Goal: Information Seeking & Learning: Understand process/instructions

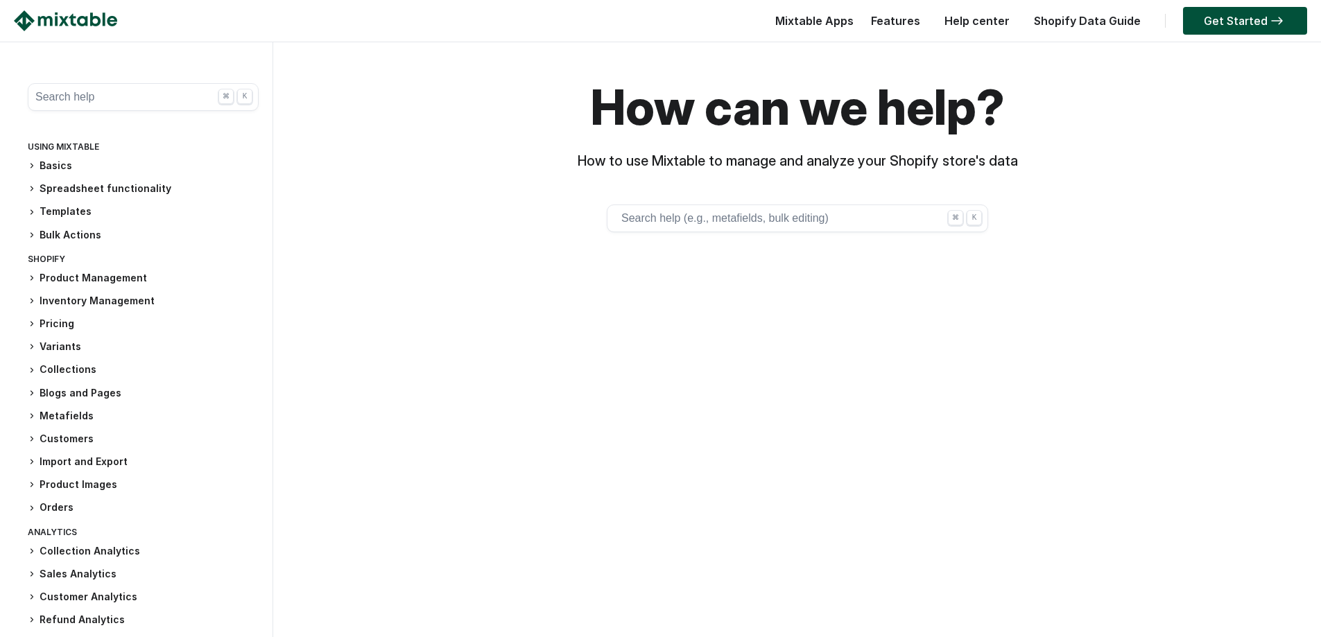
scroll to position [24, 0]
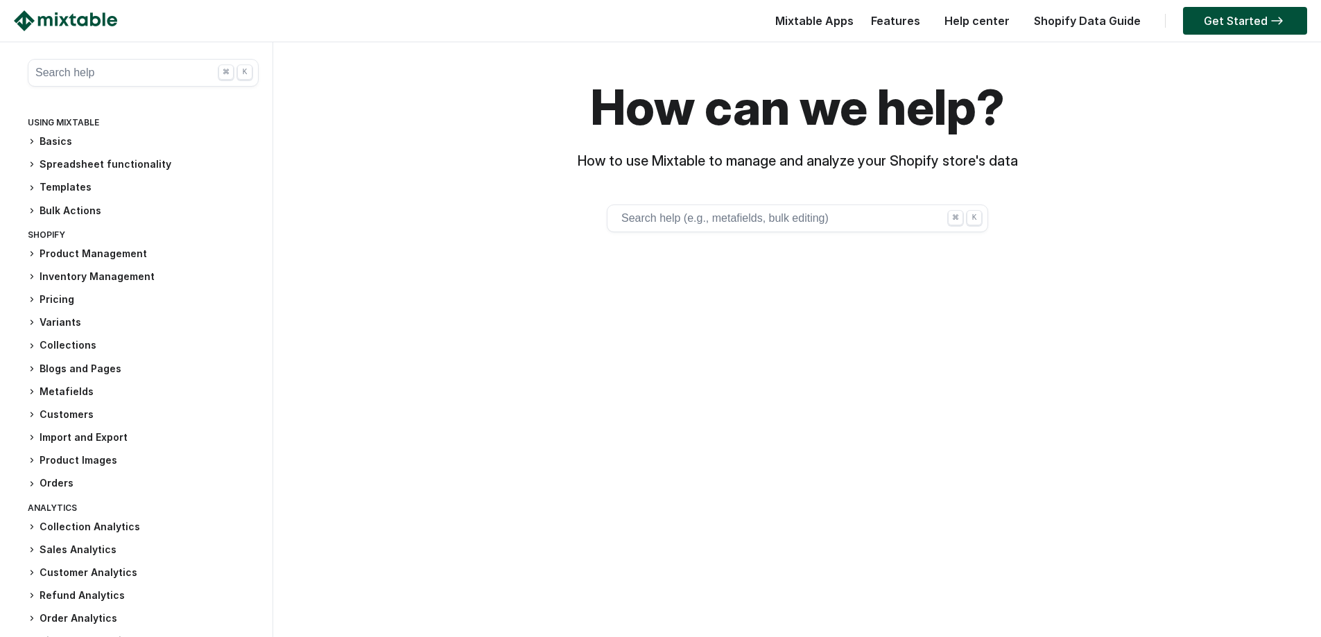
click at [33, 254] on icon at bounding box center [32, 254] width 2 height 4
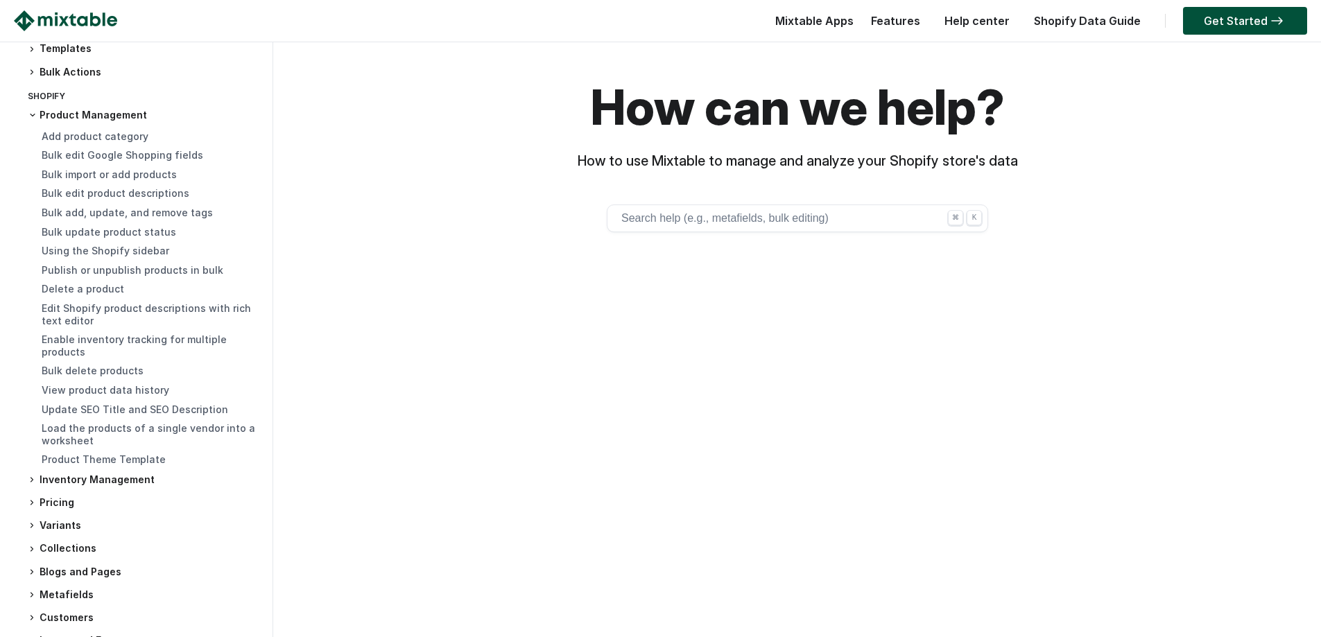
scroll to position [232, 0]
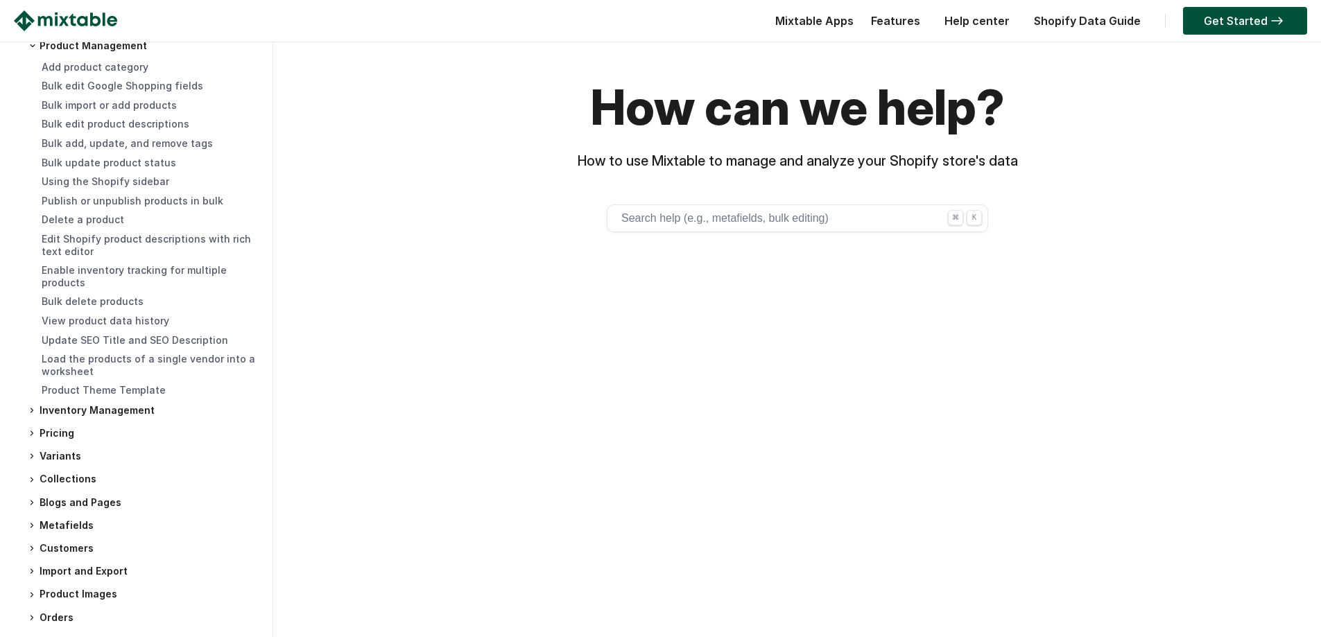
click at [31, 409] on icon at bounding box center [32, 410] width 8 height 8
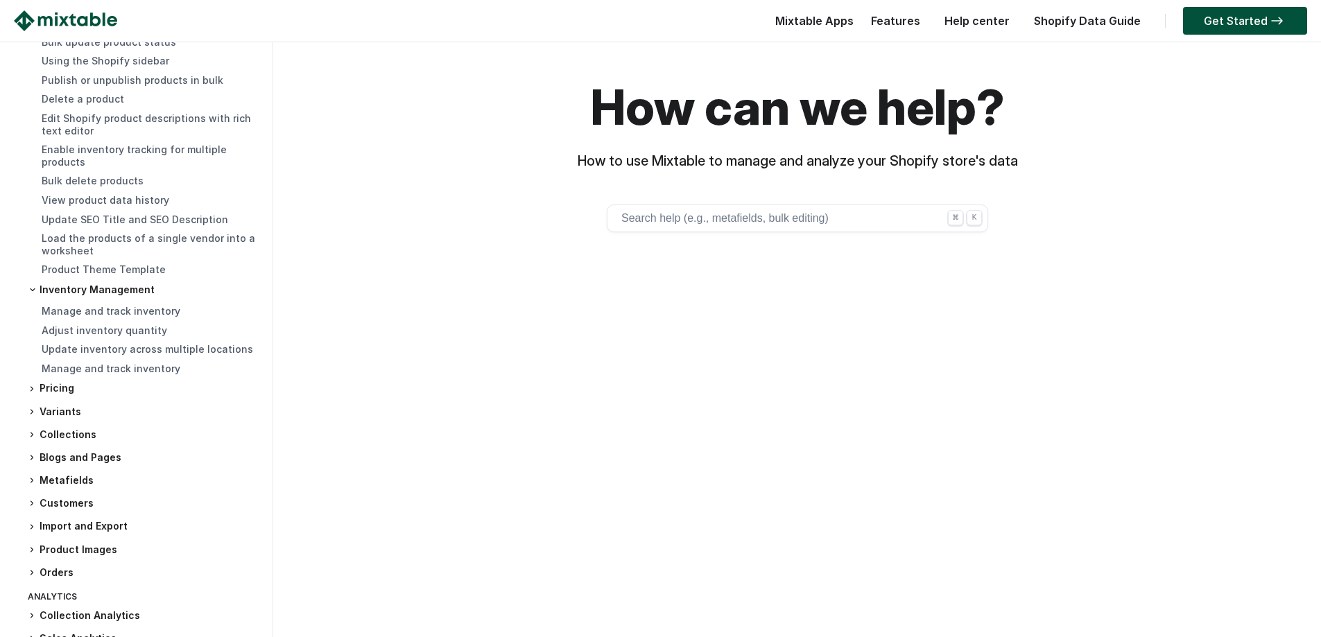
scroll to position [371, 0]
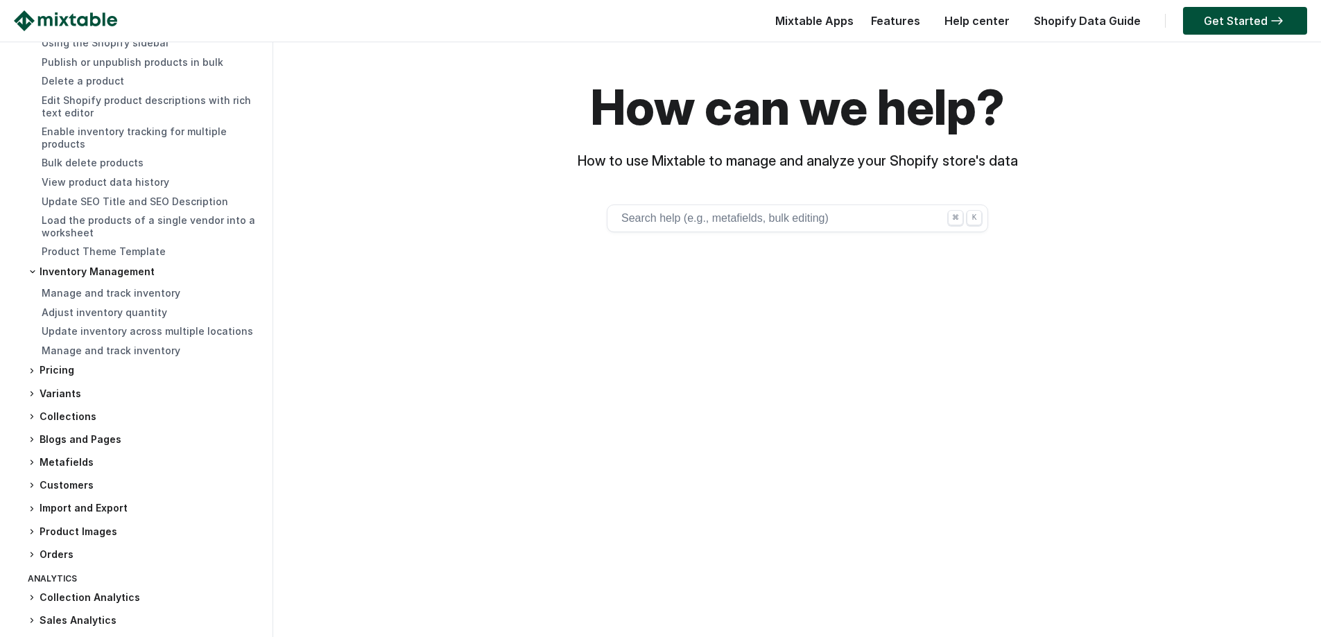
click at [53, 365] on h3 "Pricing" at bounding box center [143, 370] width 231 height 15
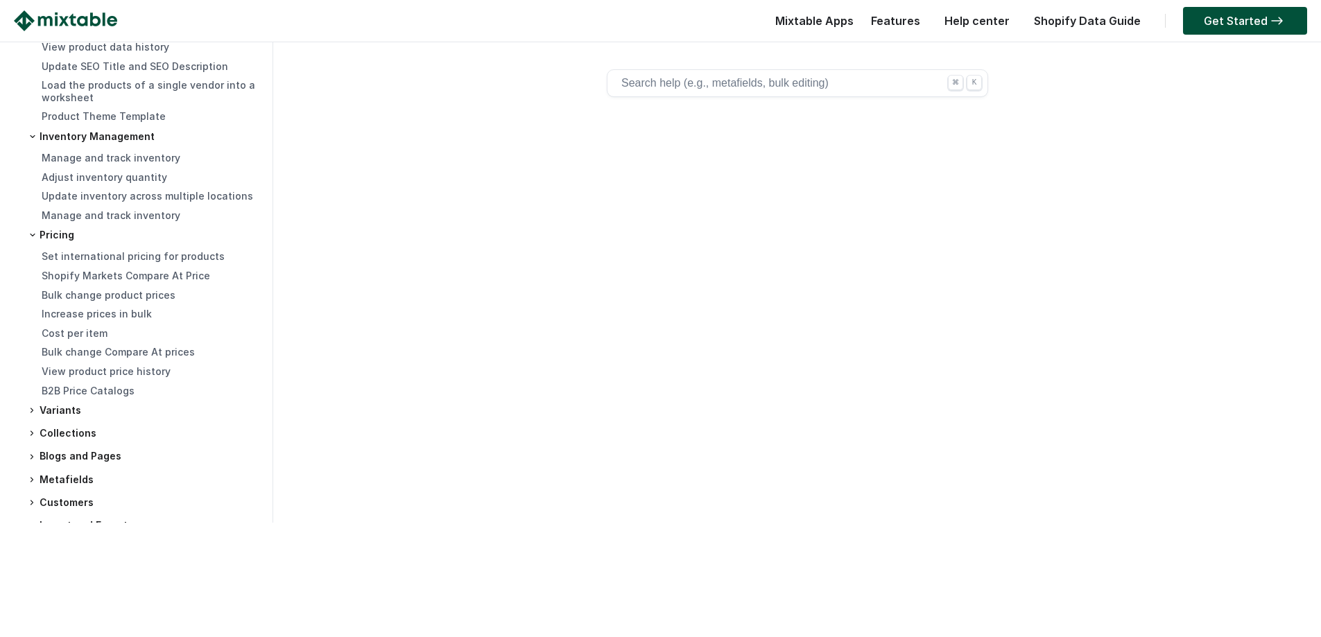
scroll to position [139, 0]
click at [77, 326] on link "Cost per item" at bounding box center [75, 330] width 66 height 12
